Goal: Navigation & Orientation: Find specific page/section

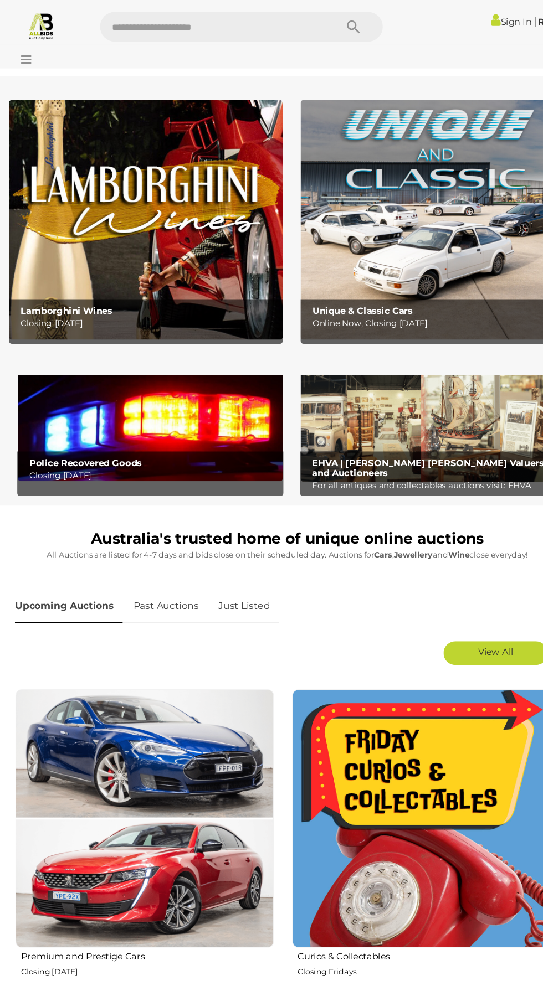
click at [59, 411] on img at bounding box center [140, 393] width 246 height 110
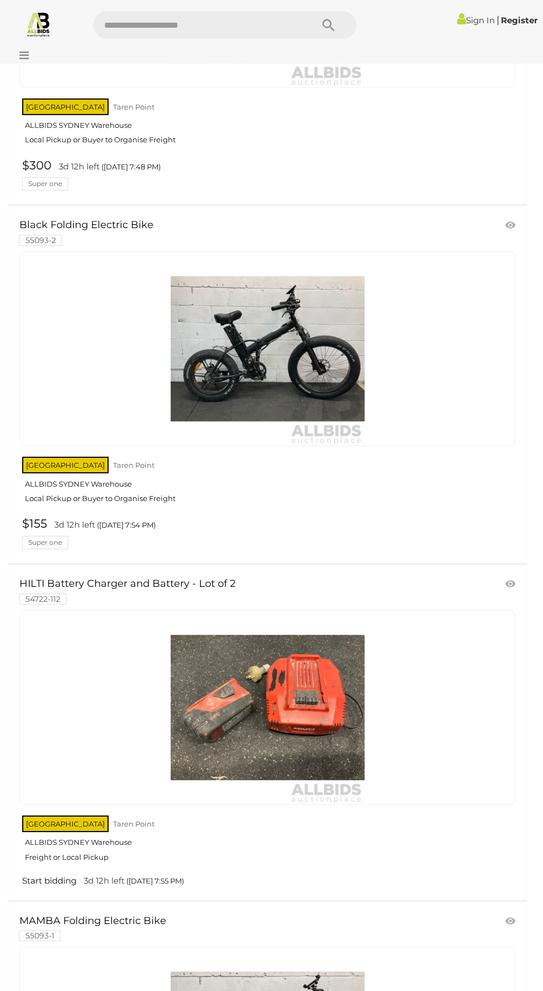
scroll to position [6377, 0]
